Goal: Task Accomplishment & Management: Understand process/instructions

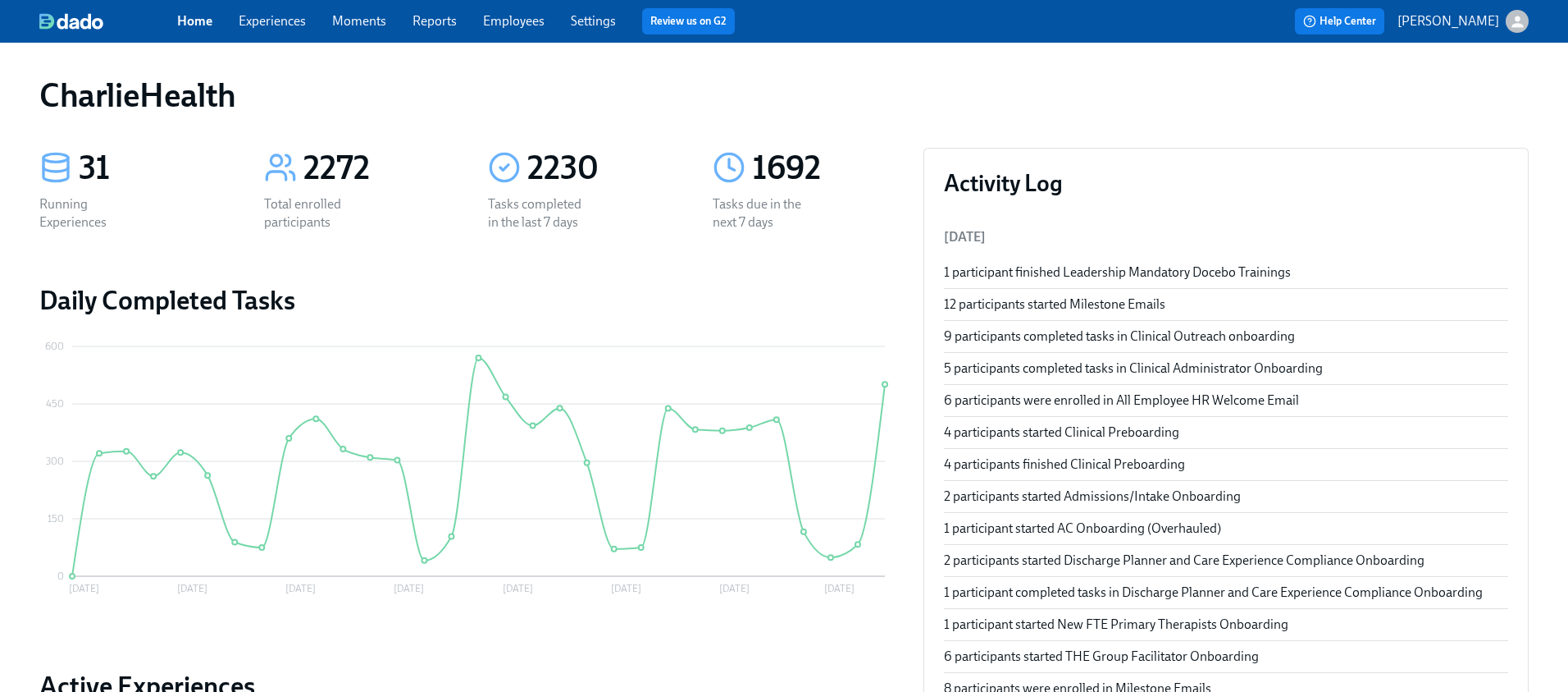
click at [290, 3] on div "Home Experiences Moments Reports Employees Settings Review us on G2 Help Center…" at bounding box center [784, 21] width 1568 height 43
click at [282, 19] on link "Experiences" at bounding box center [272, 21] width 67 height 15
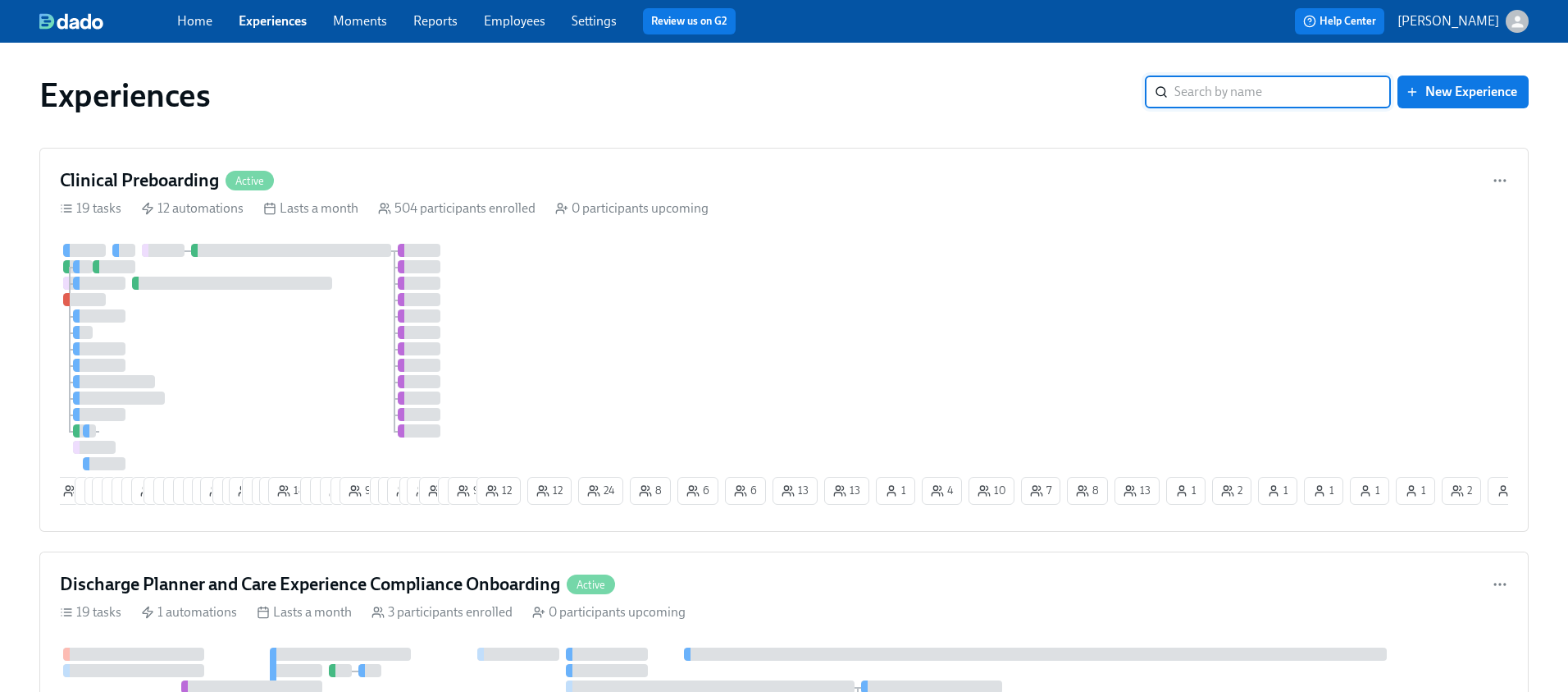
click at [1231, 97] on input "search" at bounding box center [1283, 91] width 216 height 33
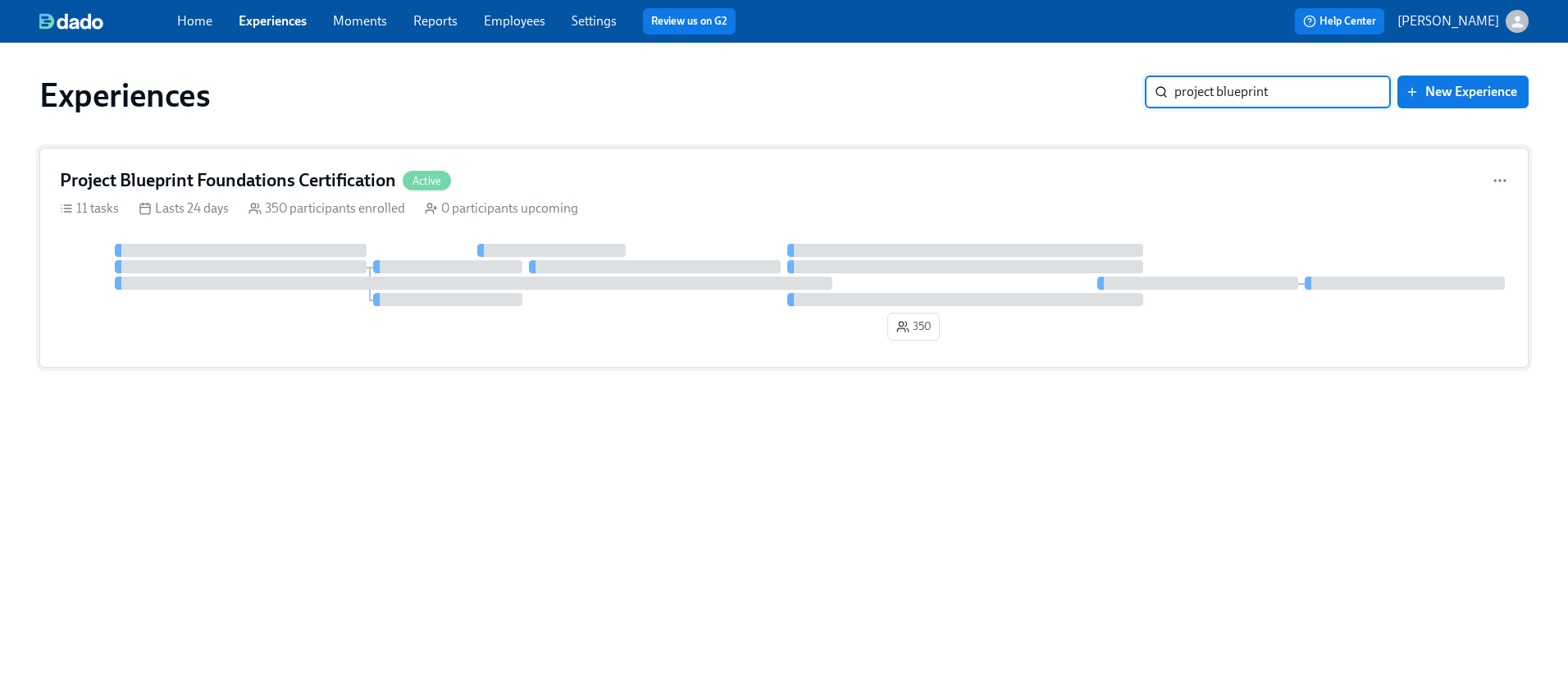
type input "project blueprint"
click at [480, 213] on div "0 participants upcoming" at bounding box center [502, 208] width 154 height 18
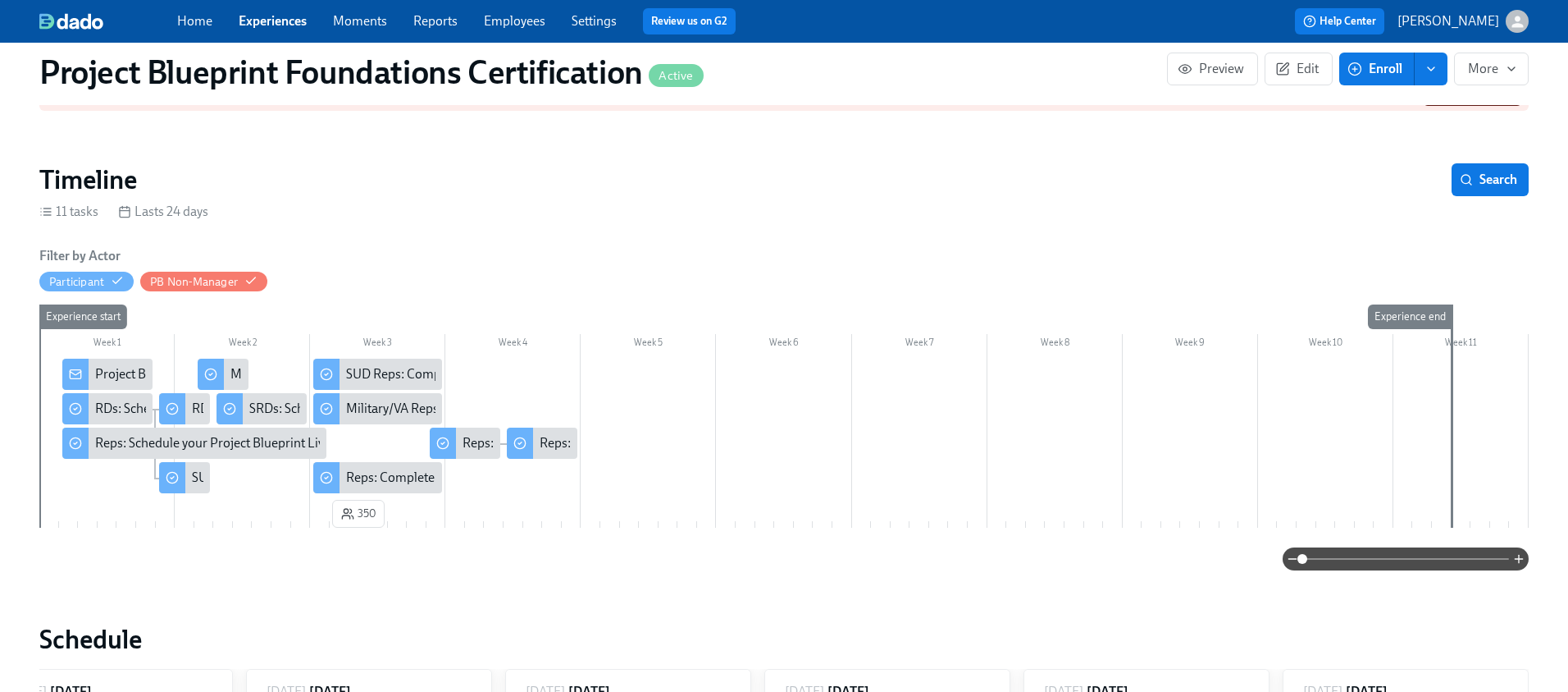
scroll to position [214, 0]
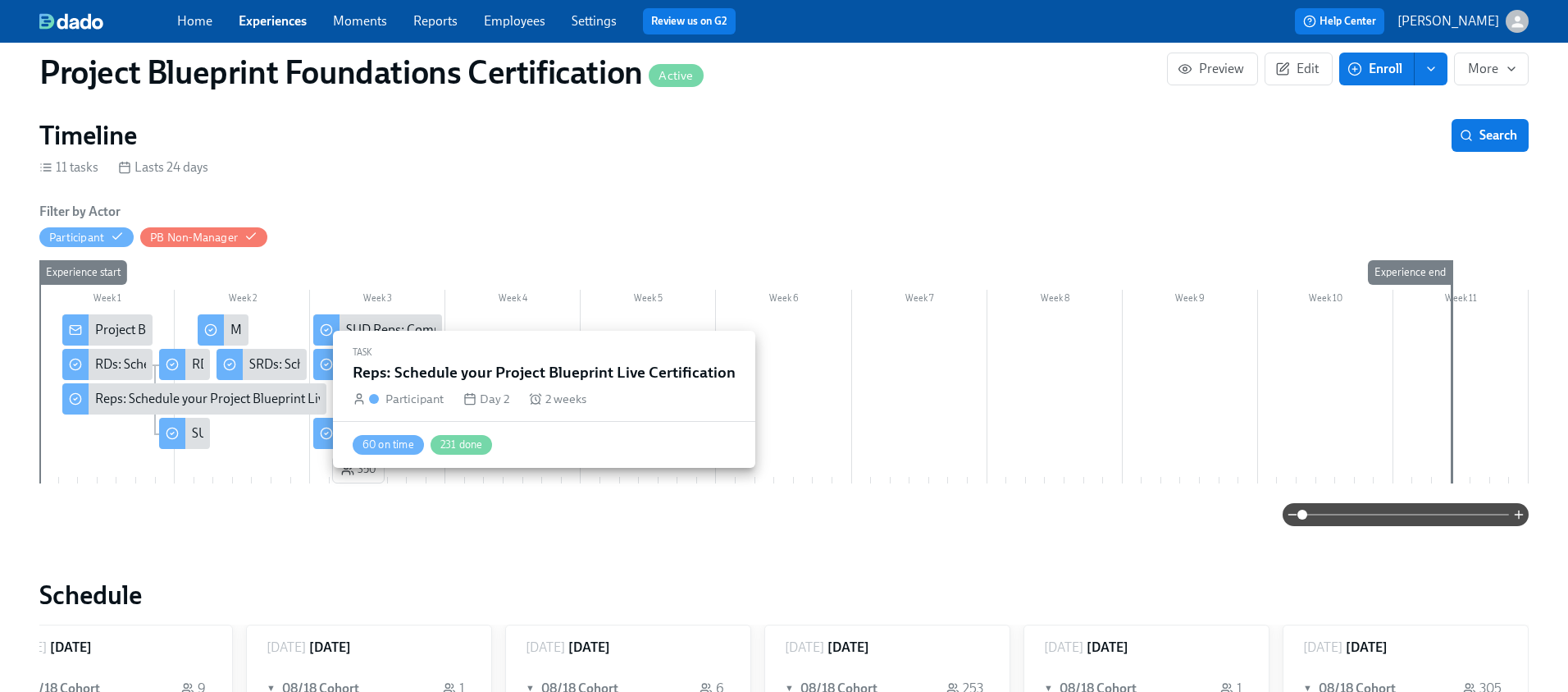
click at [159, 399] on div "Reps: Schedule your Project Blueprint Live Certification" at bounding box center [248, 399] width 307 height 18
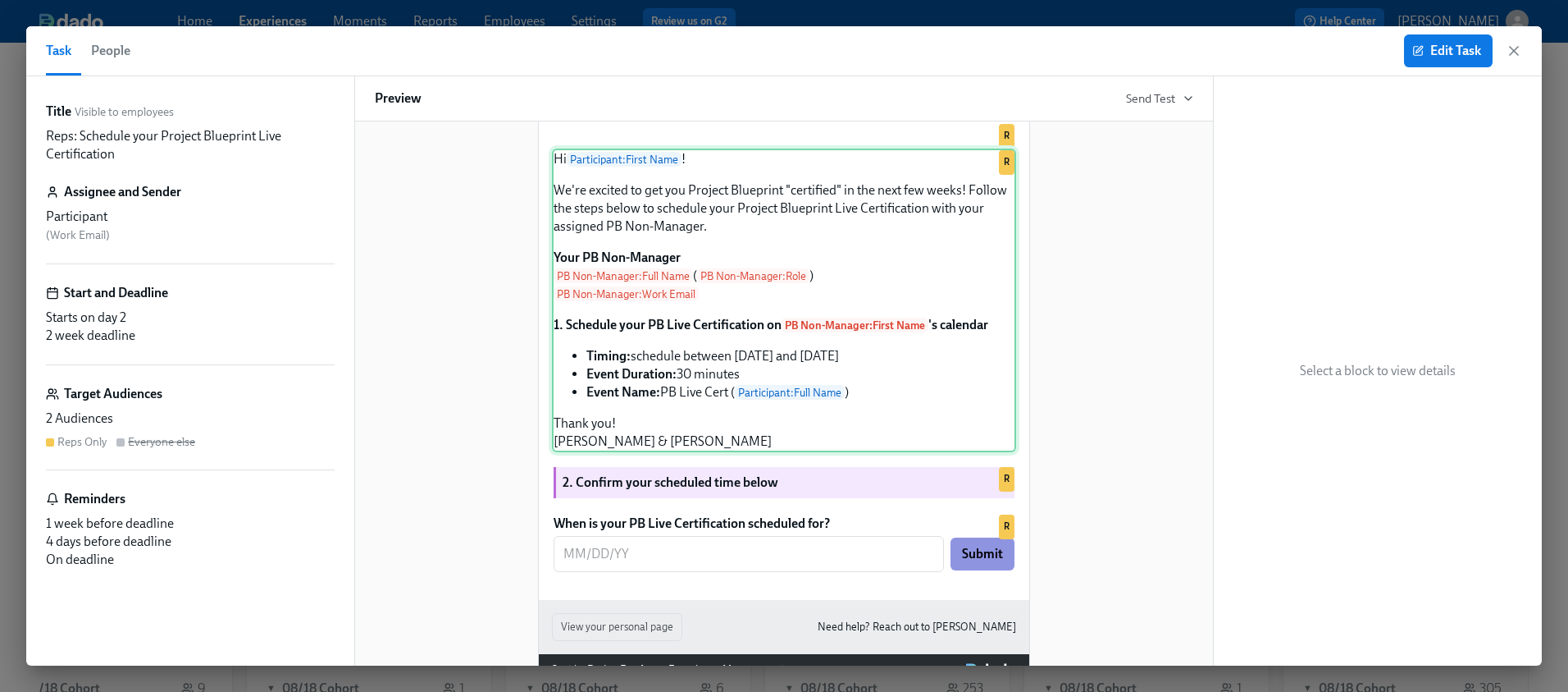
scroll to position [215, 0]
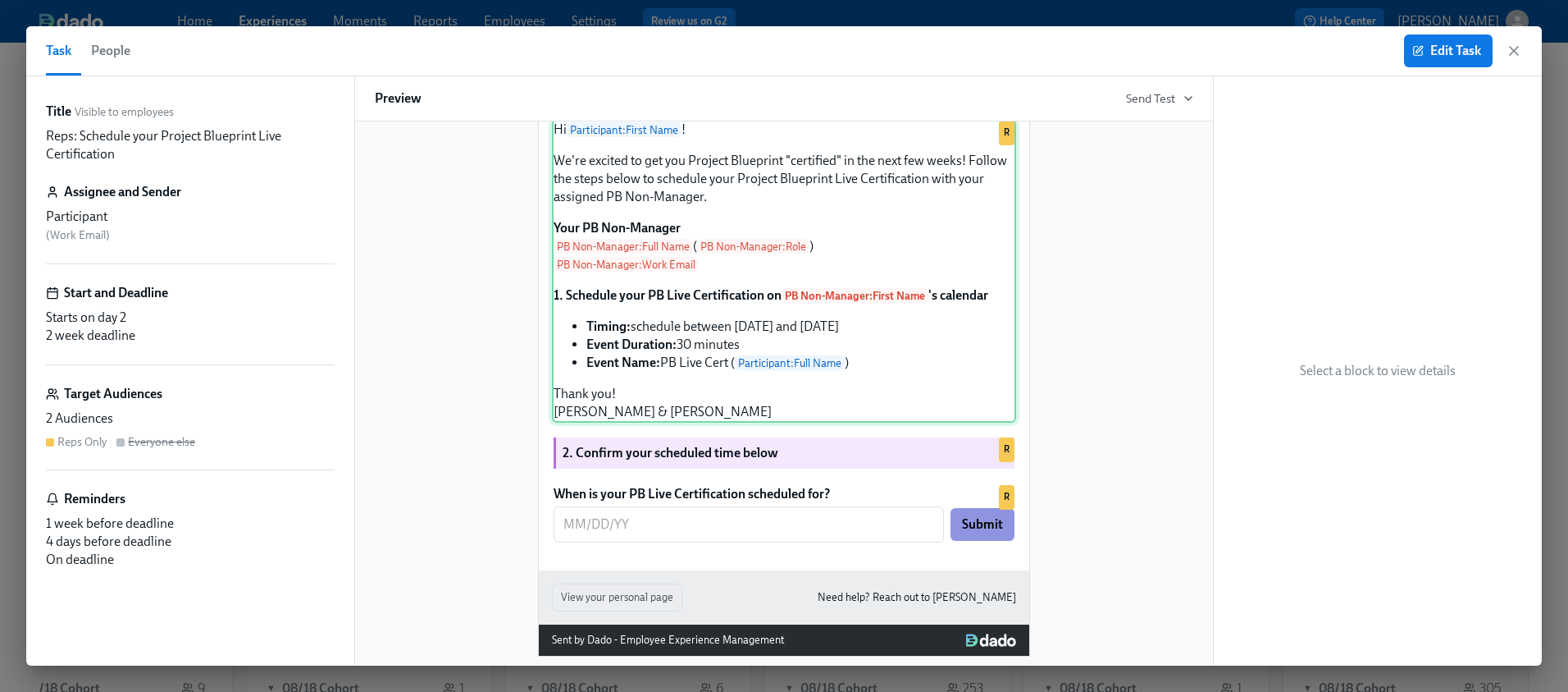
click at [667, 295] on div "Hi Participant : First Name ! We're excited to get you Project Blueprint "certi…" at bounding box center [784, 271] width 464 height 304
click at [762, 324] on div "Hi Participant : First Name ! We're excited to get you Project Blueprint "certi…" at bounding box center [784, 271] width 464 height 304
click at [734, 322] on div "Hi Participant : First Name ! We're excited to get you Project Blueprint "certi…" at bounding box center [784, 271] width 464 height 304
click at [701, 327] on div "Hi Participant : First Name ! We're excited to get you Project Blueprint "certi…" at bounding box center [784, 271] width 464 height 304
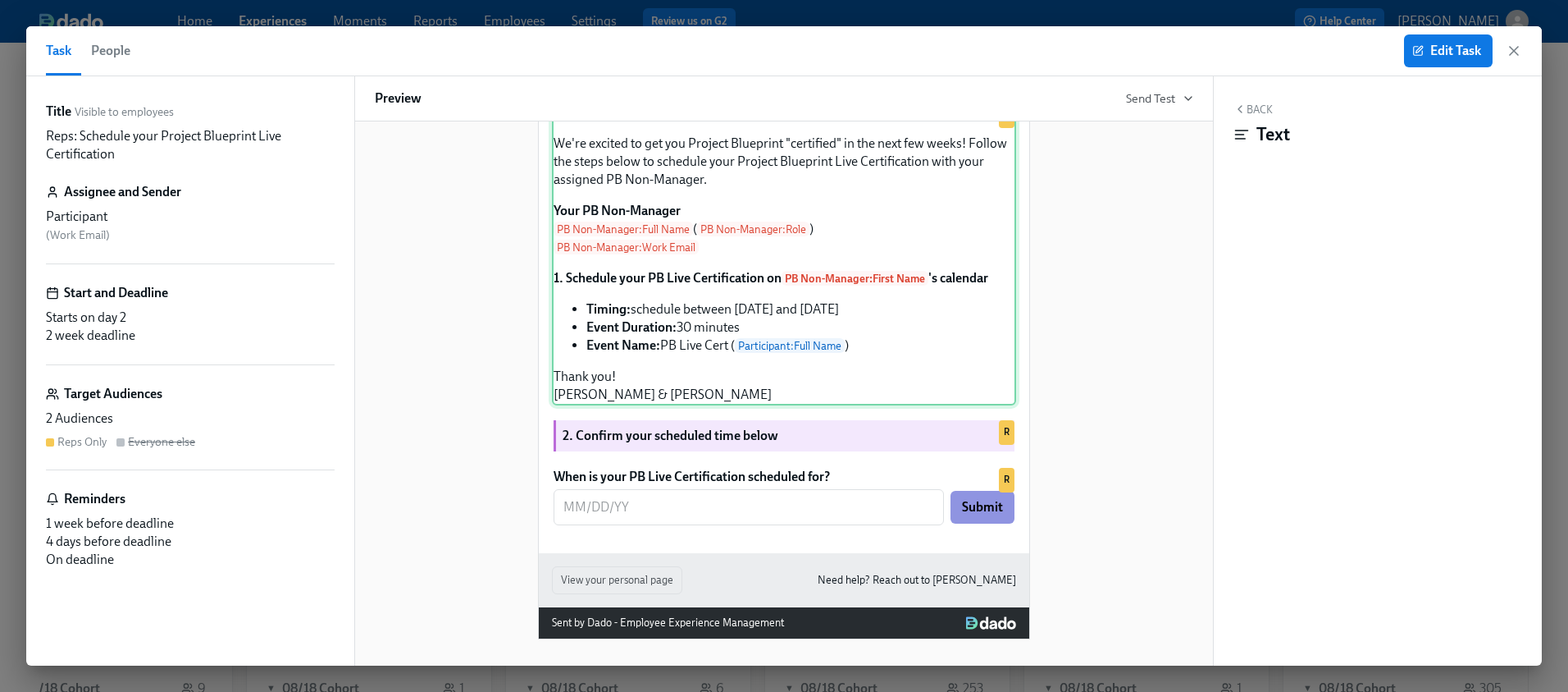
scroll to position [268, 0]
click at [642, 405] on div "Hi Participant : First Name ! We're excited to get you Project Blueprint "certi…" at bounding box center [784, 254] width 464 height 304
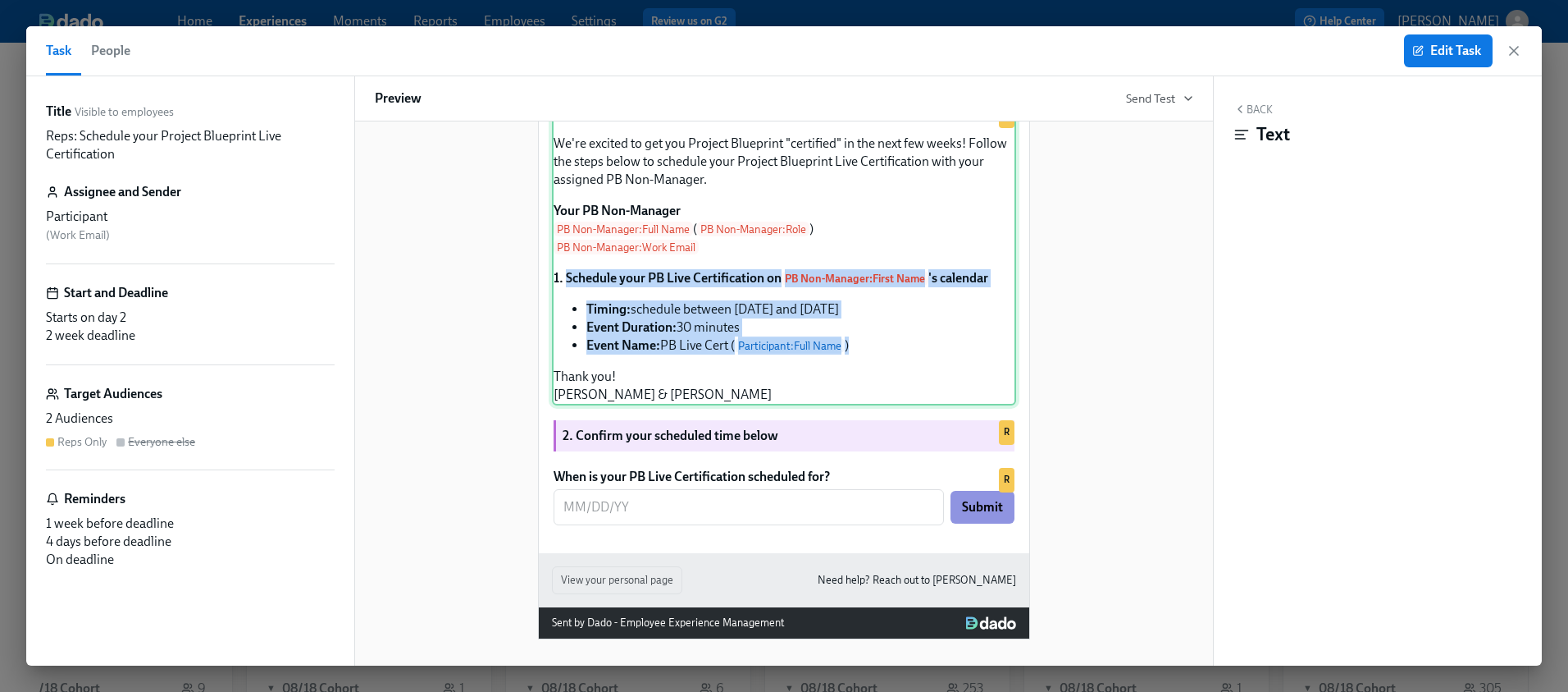
copy div "Schedule your PB Live Certification on PB Non-Manager : First Name 's calendar …"
drag, startPoint x: 566, startPoint y: 363, endPoint x: 923, endPoint y: 433, distance: 363.8
click at [923, 405] on div "Hi Participant : First Name ! We're excited to get you Project Blueprint "certi…" at bounding box center [784, 254] width 464 height 304
